Goal: Find specific page/section: Find specific page/section

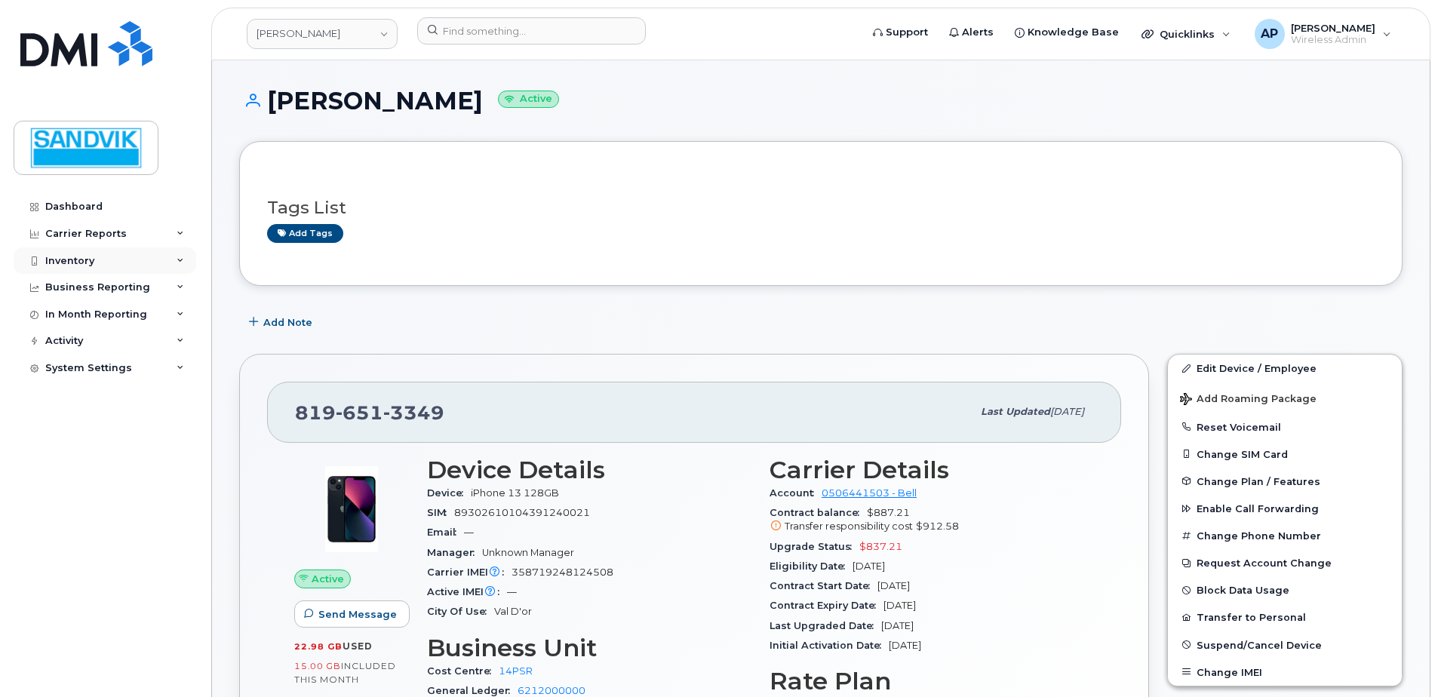
click at [69, 259] on div "Inventory" at bounding box center [69, 261] width 49 height 12
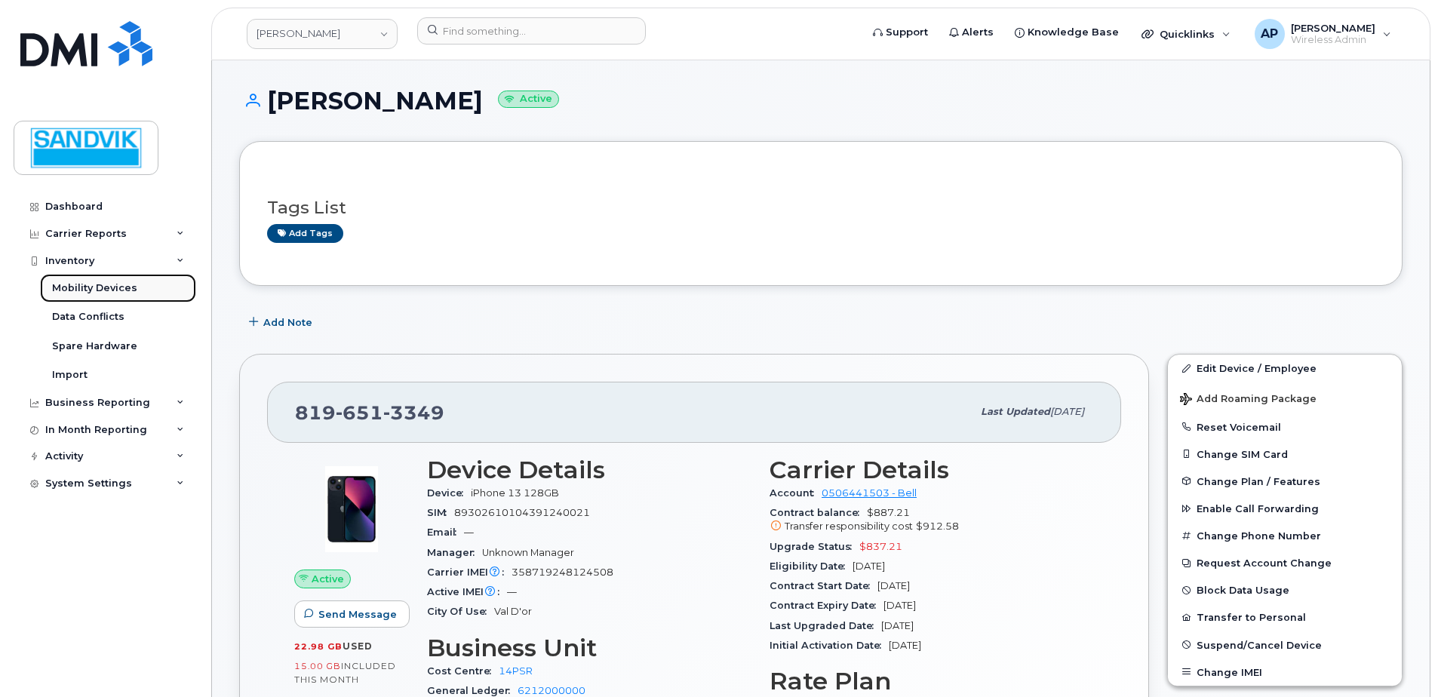
click at [122, 287] on div "Mobility Devices" at bounding box center [94, 288] width 85 height 14
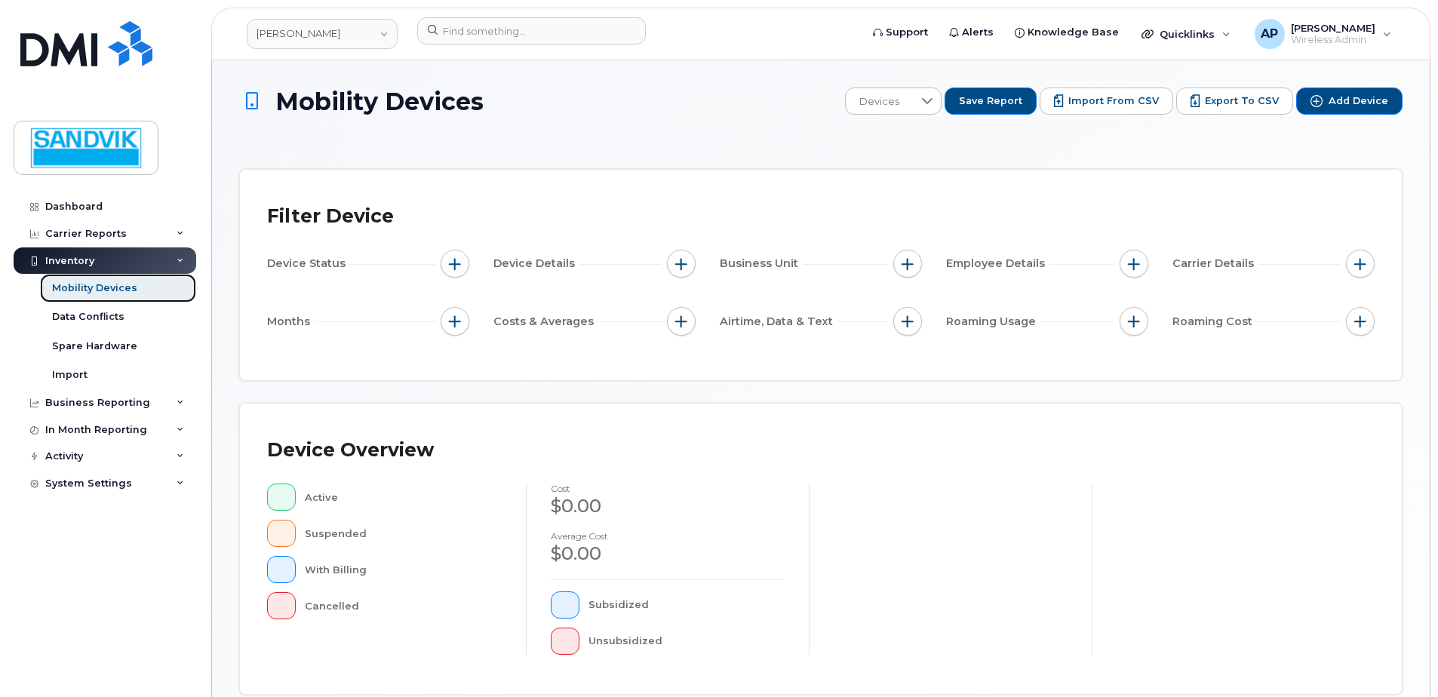
scroll to position [367, 0]
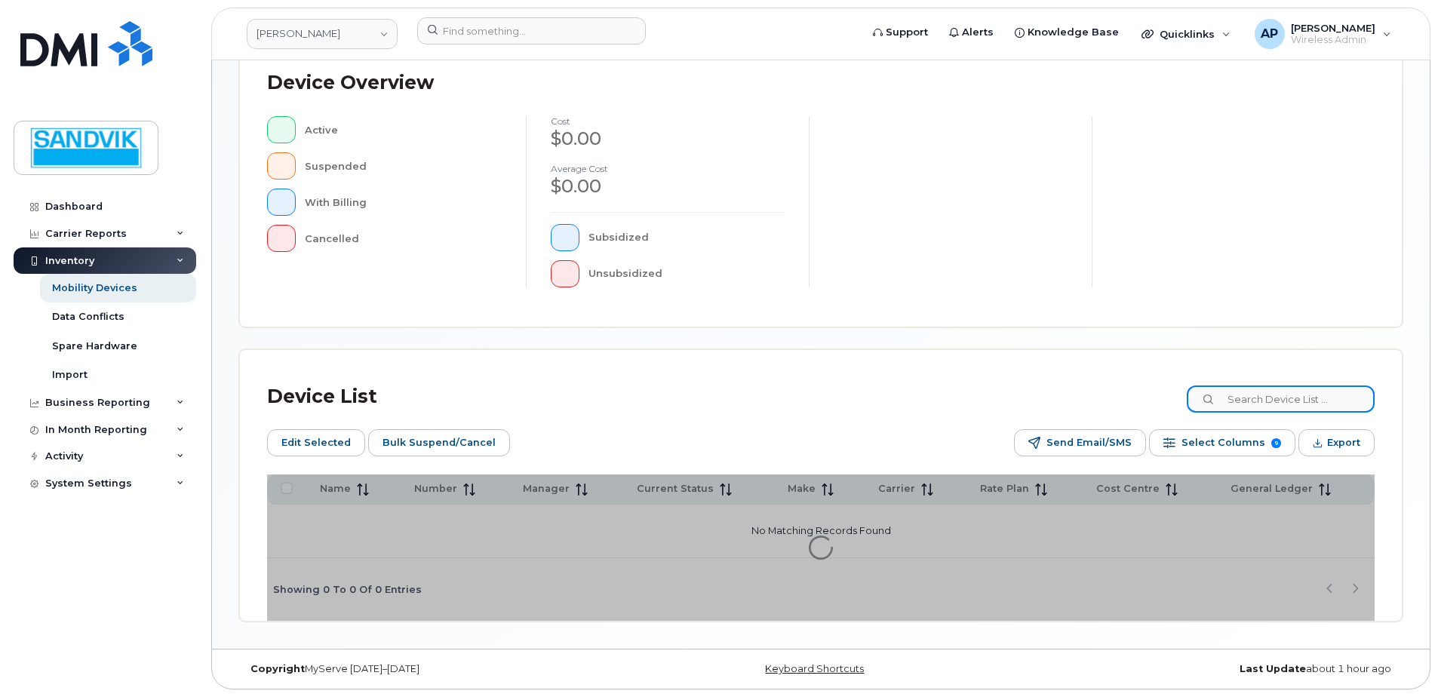
click at [1247, 394] on input at bounding box center [1280, 398] width 188 height 27
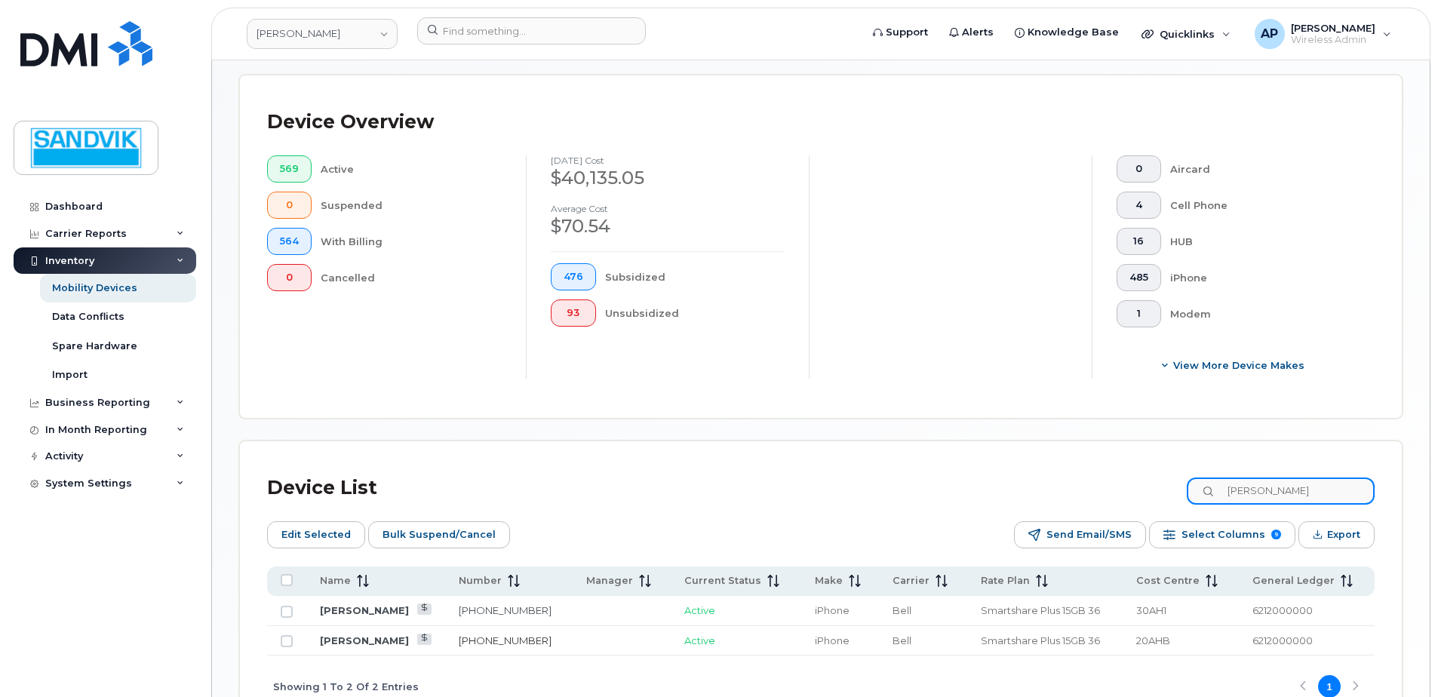
type input "[PERSON_NAME]"
click at [487, 638] on link "[PHONE_NUMBER]" at bounding box center [505, 640] width 93 height 12
